Goal: Transaction & Acquisition: Subscribe to service/newsletter

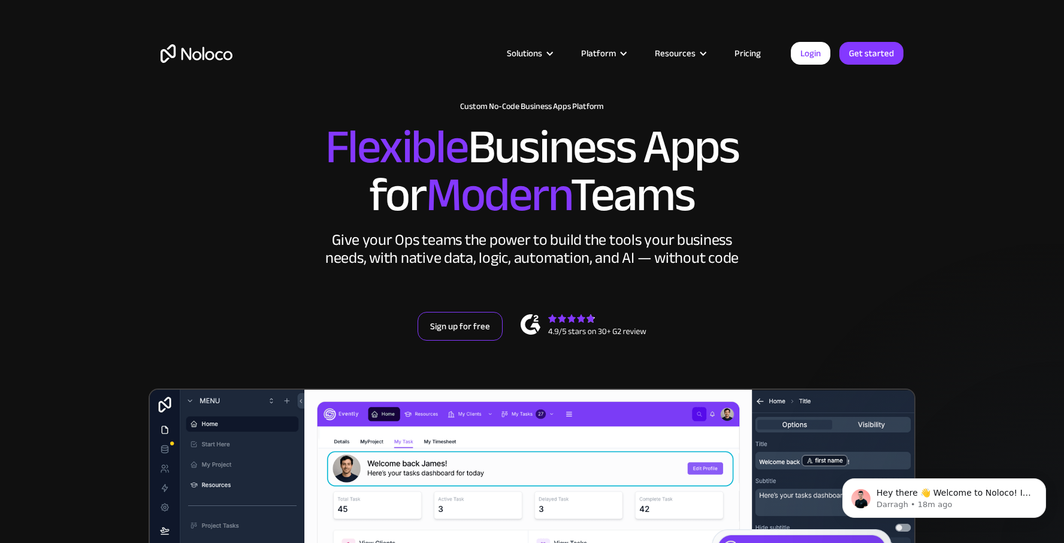
click at [461, 331] on link "Sign up for free" at bounding box center [460, 326] width 85 height 29
click at [740, 55] on link "Pricing" at bounding box center [747, 54] width 56 height 16
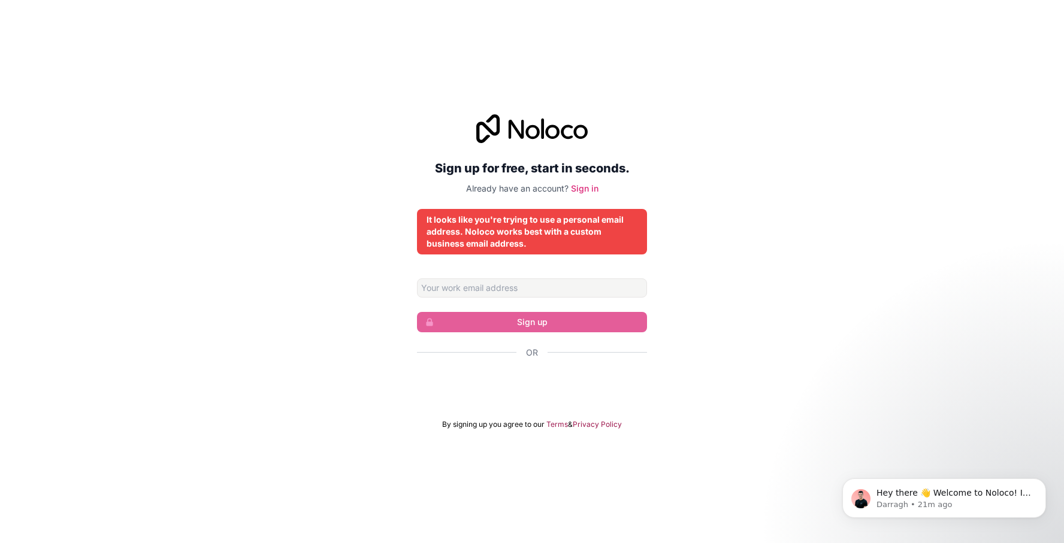
click at [899, 316] on div "Sign up for free, start in seconds. Already have an account? Sign in It looks l…" at bounding box center [532, 272] width 1064 height 349
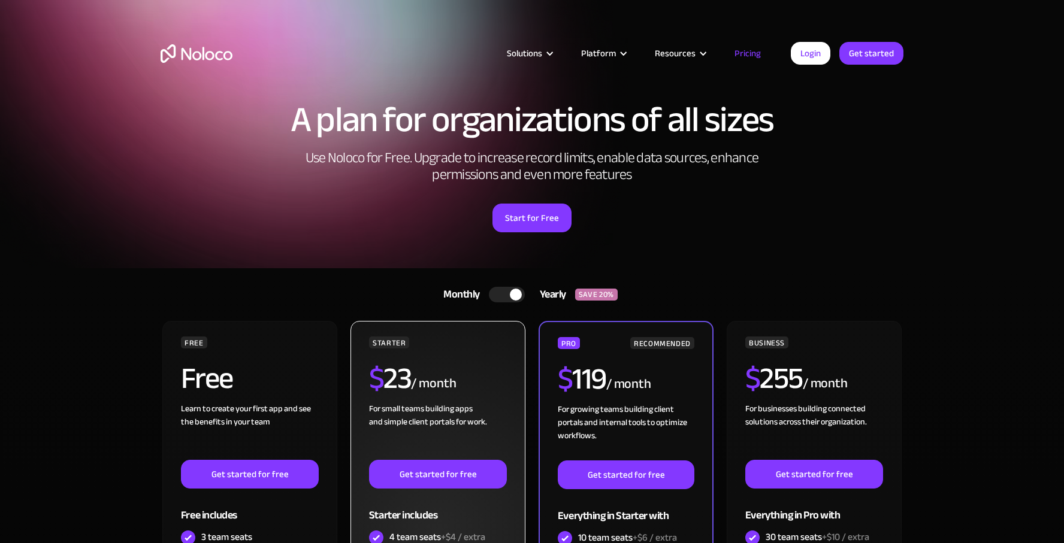
click at [444, 367] on div "$ 23 / month" at bounding box center [438, 383] width 138 height 39
click at [403, 415] on div "For small teams building apps and simple client portals for work. ‍" at bounding box center [438, 432] width 138 height 58
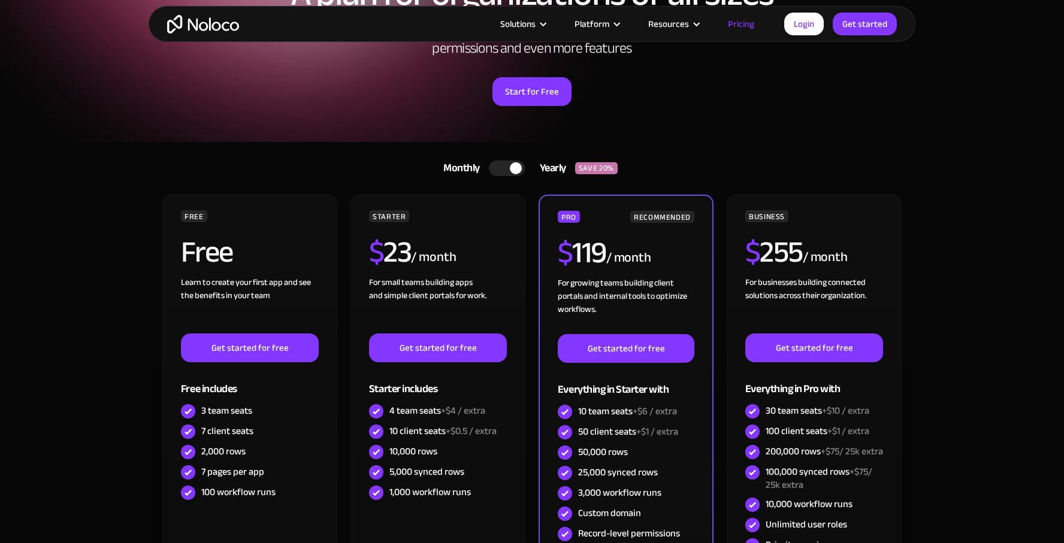
scroll to position [131, 0]
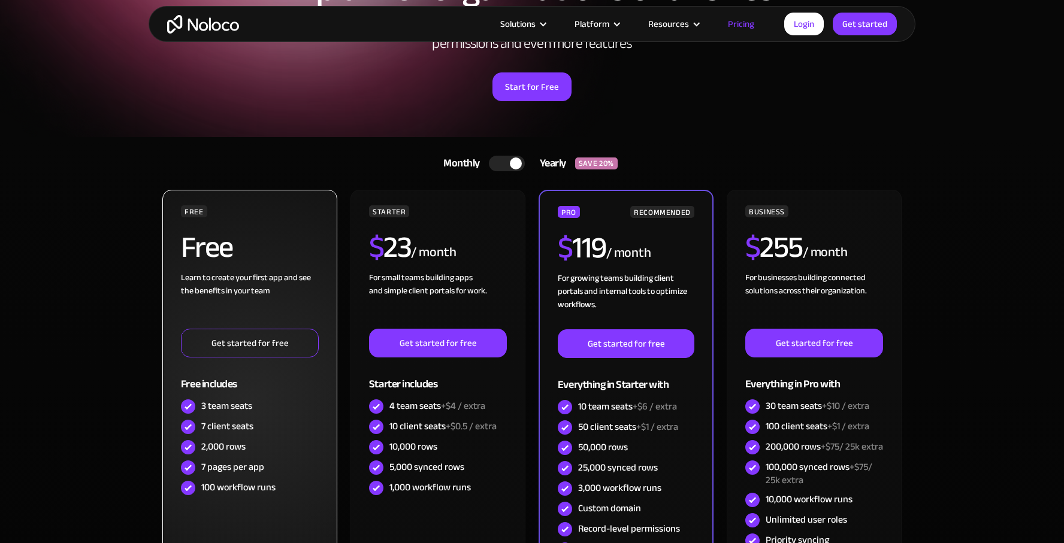
click at [247, 347] on link "Get started for free" at bounding box center [250, 343] width 138 height 29
